Goal: Transaction & Acquisition: Book appointment/travel/reservation

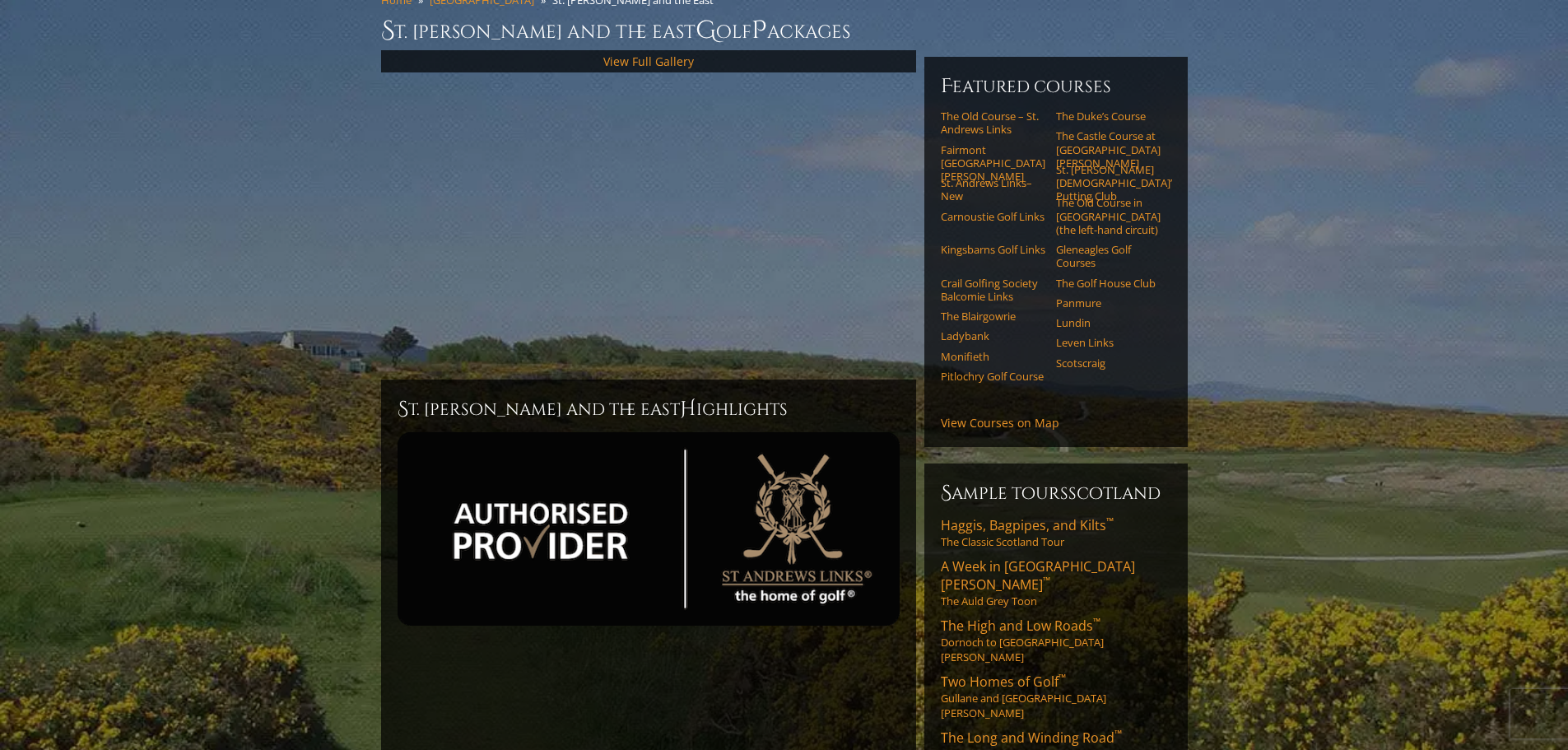
scroll to position [165, 0]
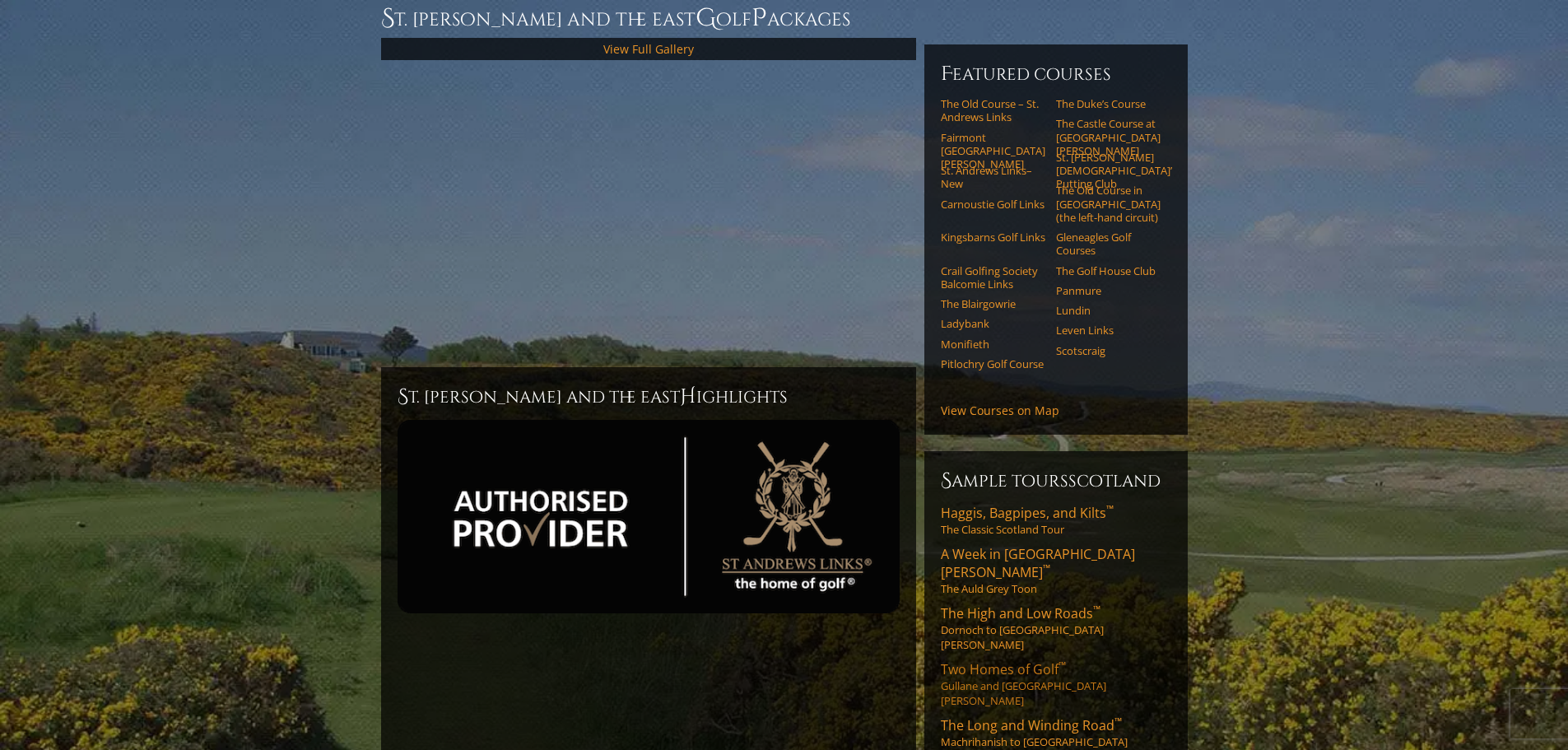
click at [982, 661] on span "Two Homes of Golf ™" at bounding box center [1003, 670] width 125 height 18
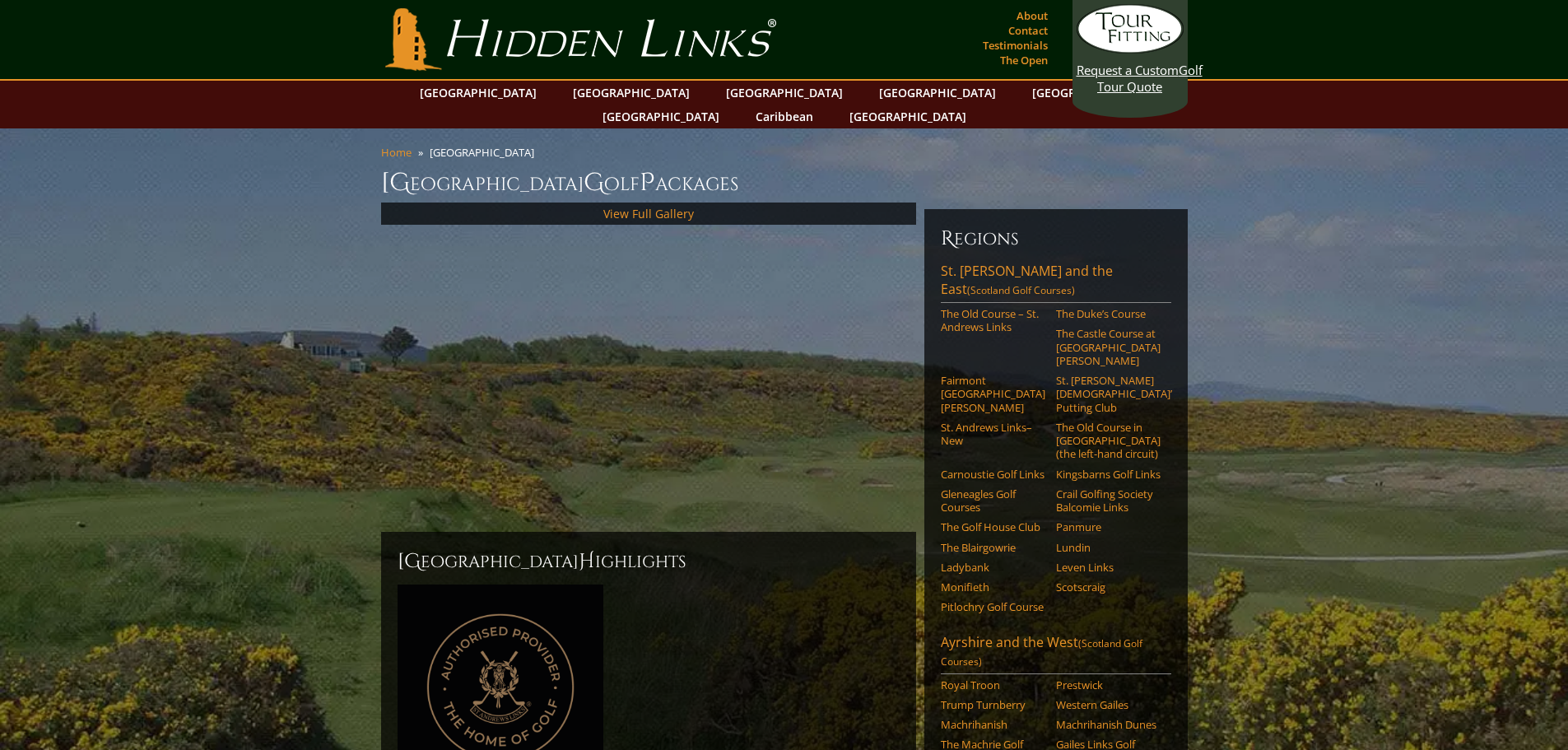
scroll to position [503, 0]
